Goal: Task Accomplishment & Management: Complete application form

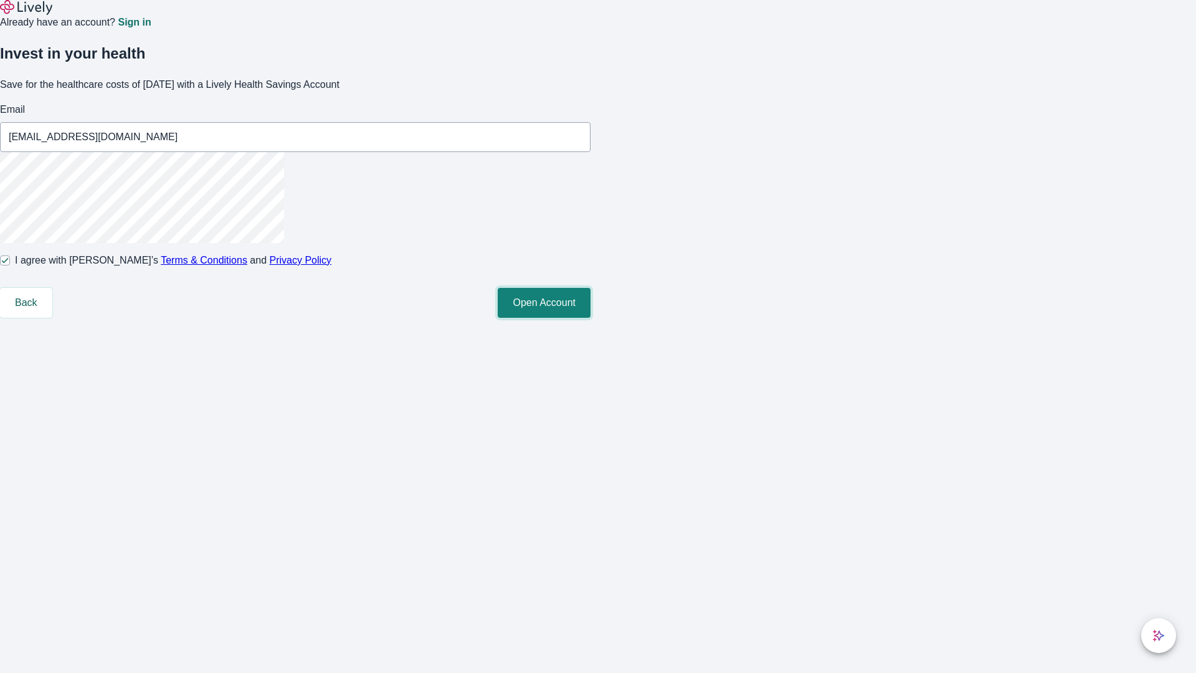
click at [590, 318] on button "Open Account" at bounding box center [544, 303] width 93 height 30
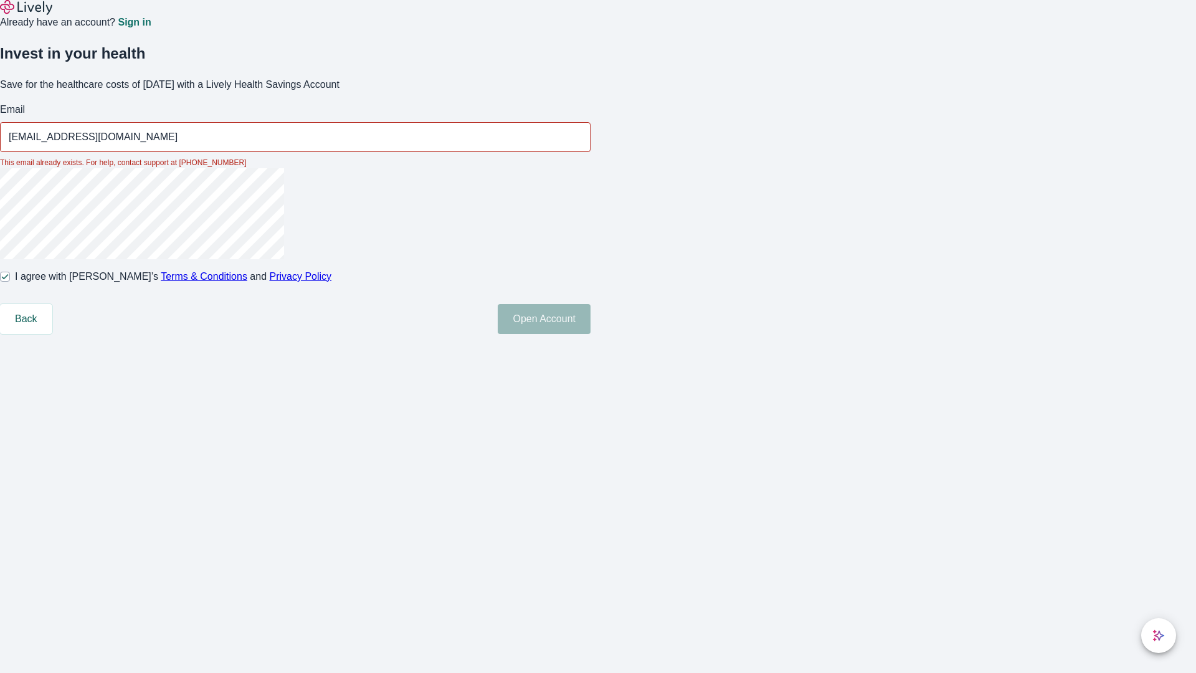
type input "[EMAIL_ADDRESS][DOMAIN_NAME]"
click at [10, 282] on input "I agree with Lively’s Terms & Conditions and Privacy Policy" at bounding box center [5, 277] width 10 height 10
checkbox input "false"
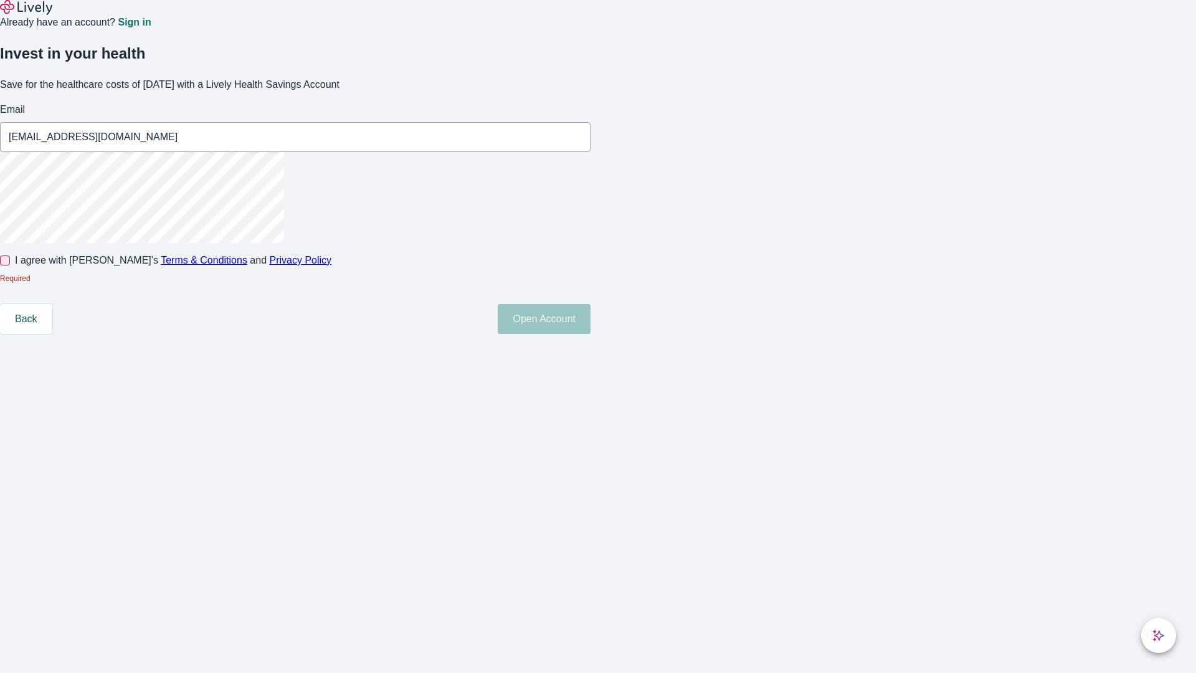
type input "[EMAIL_ADDRESS][DOMAIN_NAME]"
click at [10, 265] on input "I agree with Lively’s Terms & Conditions and Privacy Policy" at bounding box center [5, 260] width 10 height 10
checkbox input "true"
click at [590, 318] on button "Open Account" at bounding box center [544, 303] width 93 height 30
